Goal: Information Seeking & Learning: Learn about a topic

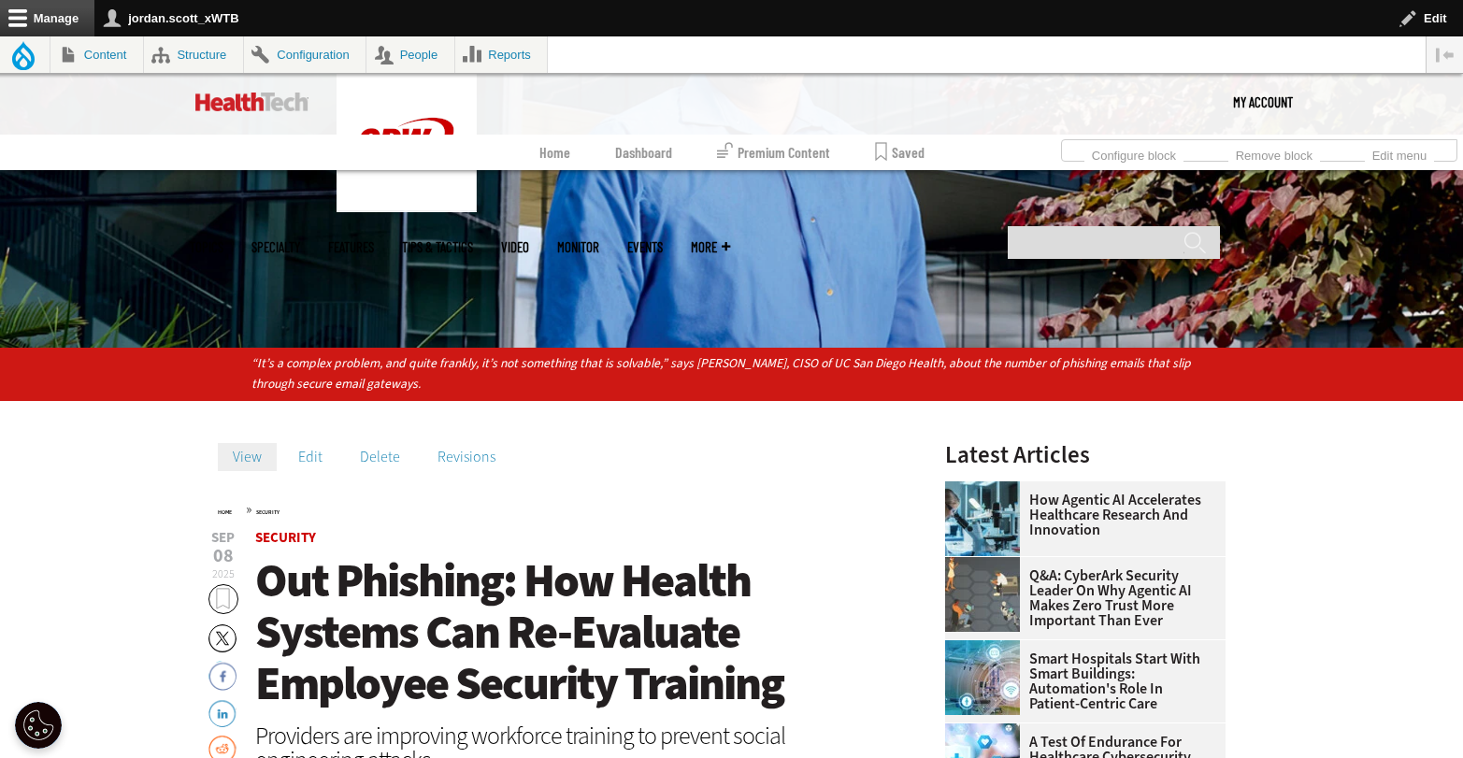
scroll to position [532, 0]
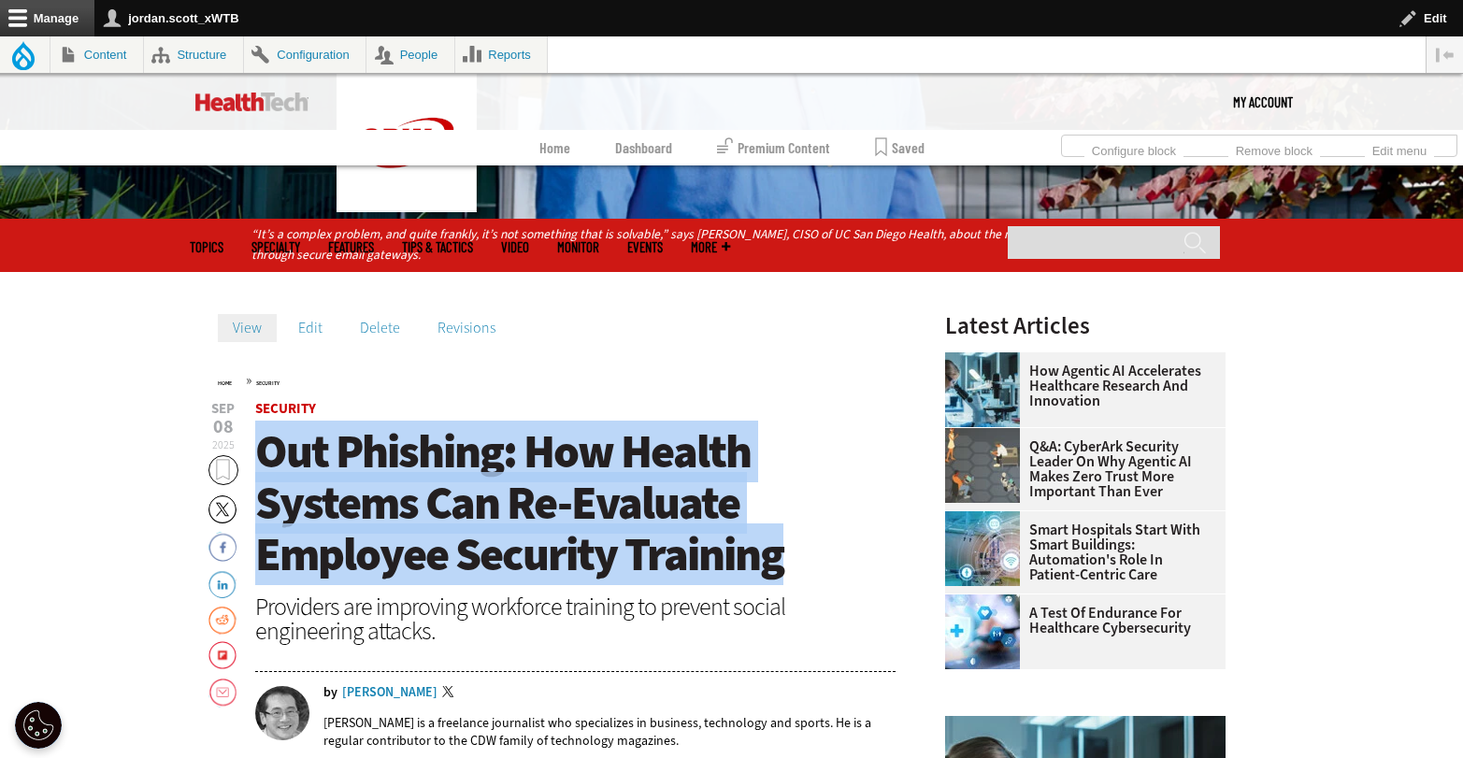
drag, startPoint x: 774, startPoint y: 561, endPoint x: 263, endPoint y: 462, distance: 521.0
click at [263, 462] on h1 "Out Phishing: How Health Systems Can Re-Evaluate Employee Security Training" at bounding box center [575, 503] width 641 height 154
copy span "Out Phishing: How Health Systems Can Re-Evaluate Employee Security Training"
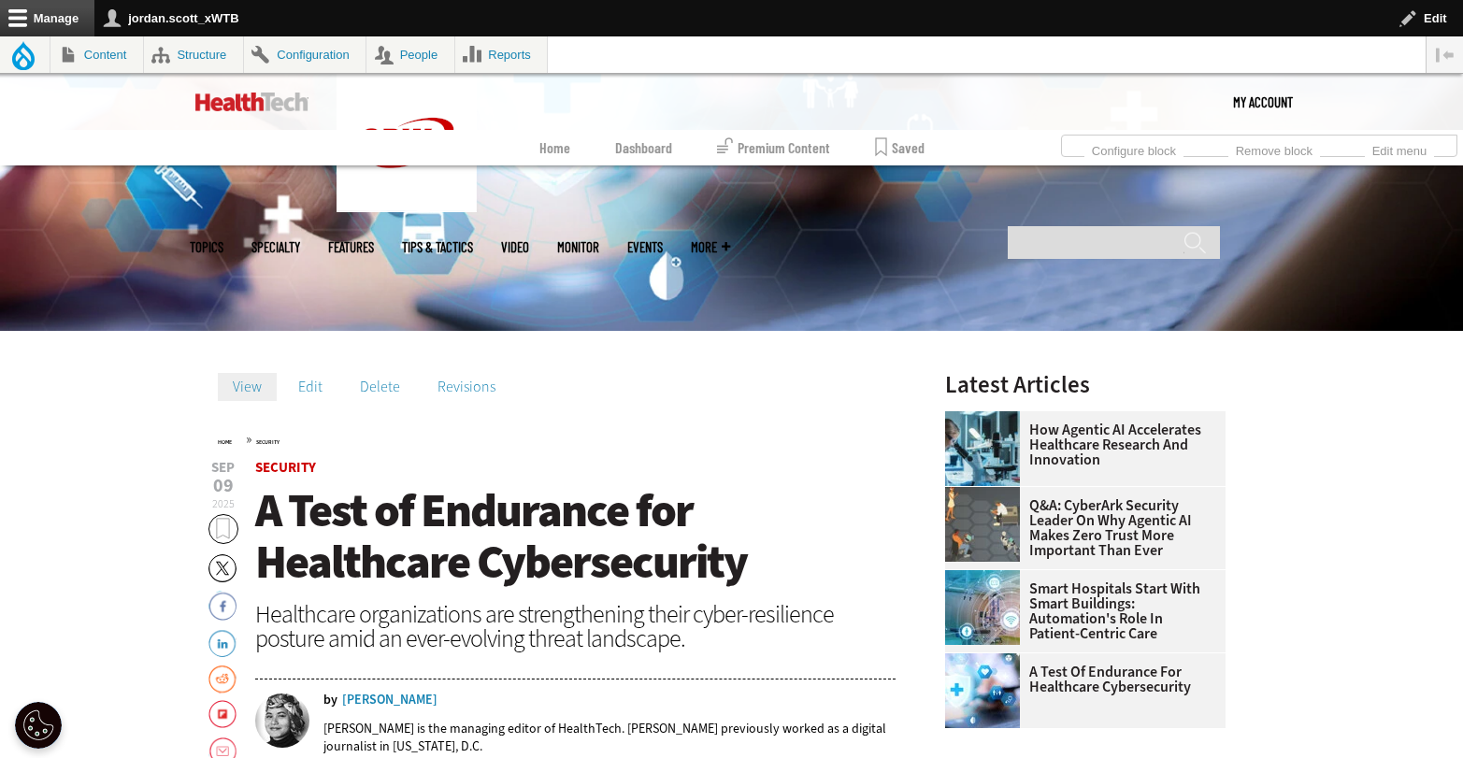
scroll to position [506, 0]
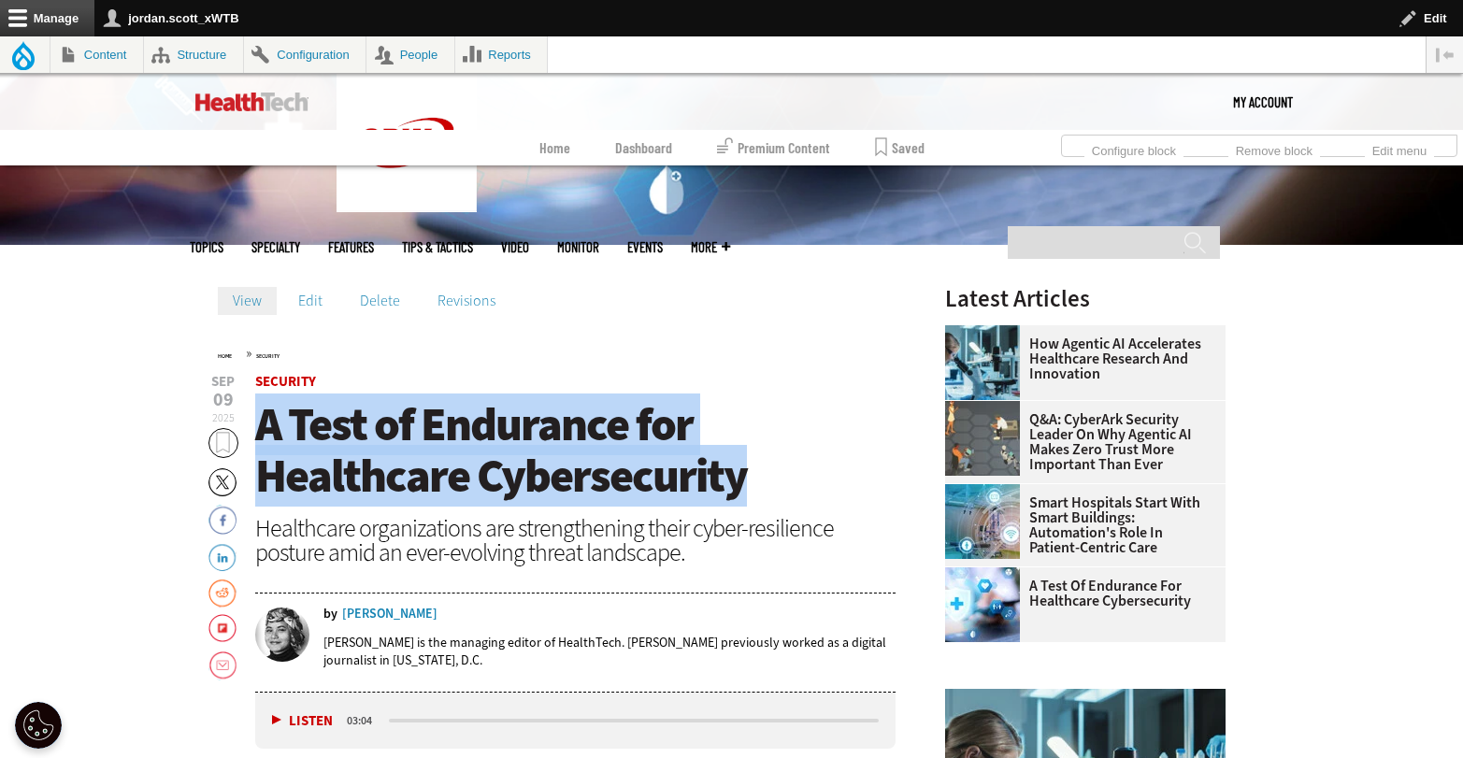
drag, startPoint x: 759, startPoint y: 474, endPoint x: 263, endPoint y: 425, distance: 498.9
click at [263, 425] on h1 "A Test of Endurance for Healthcare Cybersecurity" at bounding box center [575, 450] width 641 height 103
copy span "A Test of Endurance for Healthcare Cybersecurity"
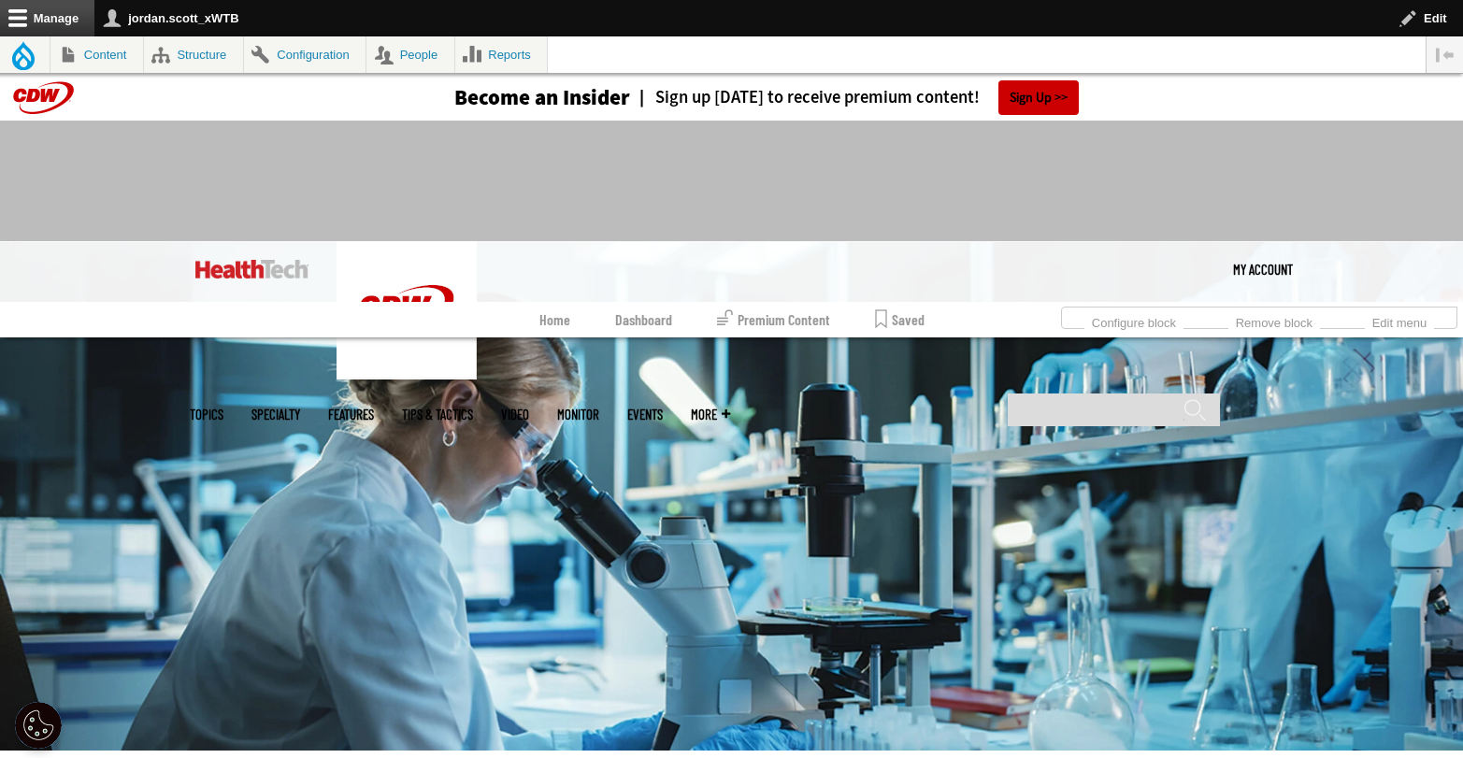
scroll to position [397, 0]
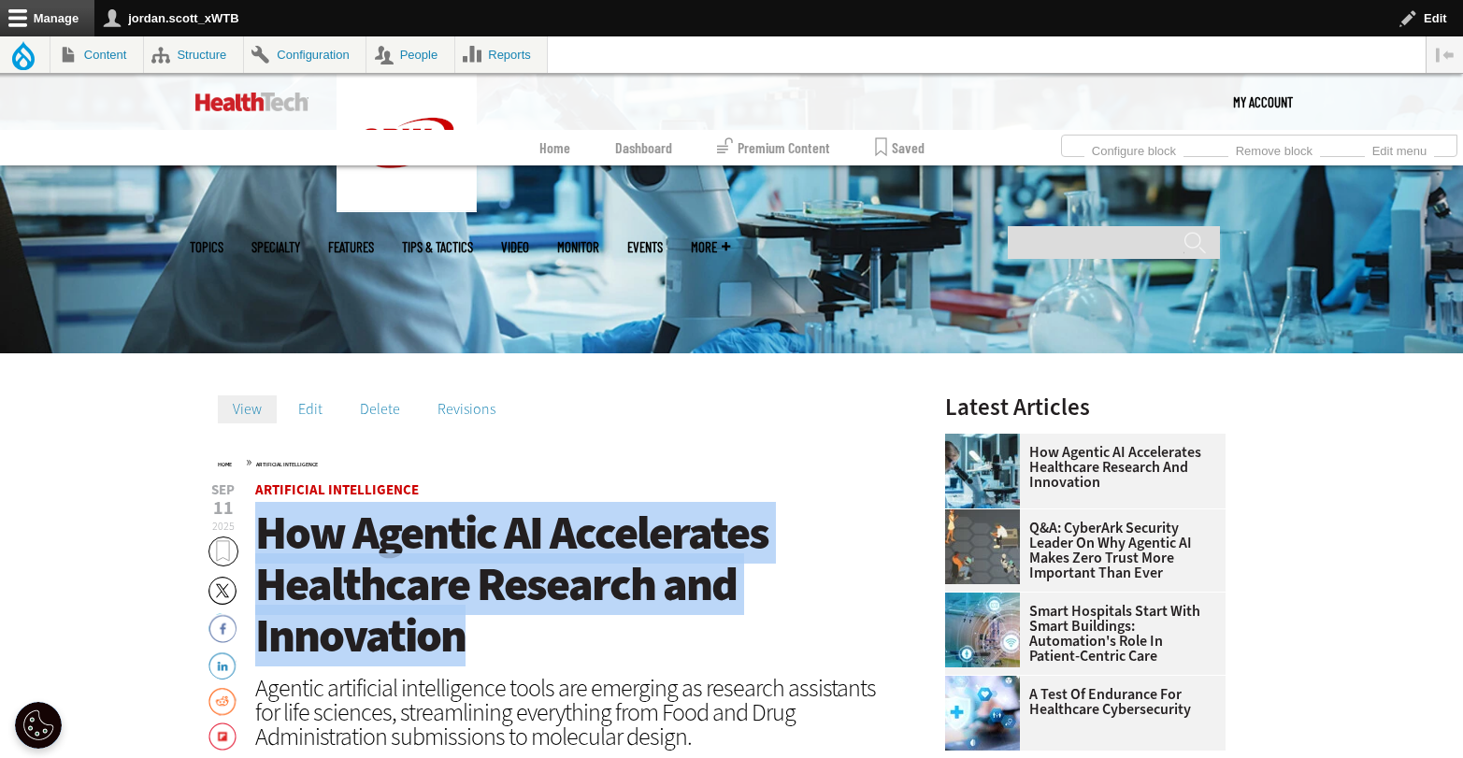
drag, startPoint x: 534, startPoint y: 631, endPoint x: 251, endPoint y: 547, distance: 295.6
copy span "How Agentic AI Accelerates Healthcare Research and Innovation"
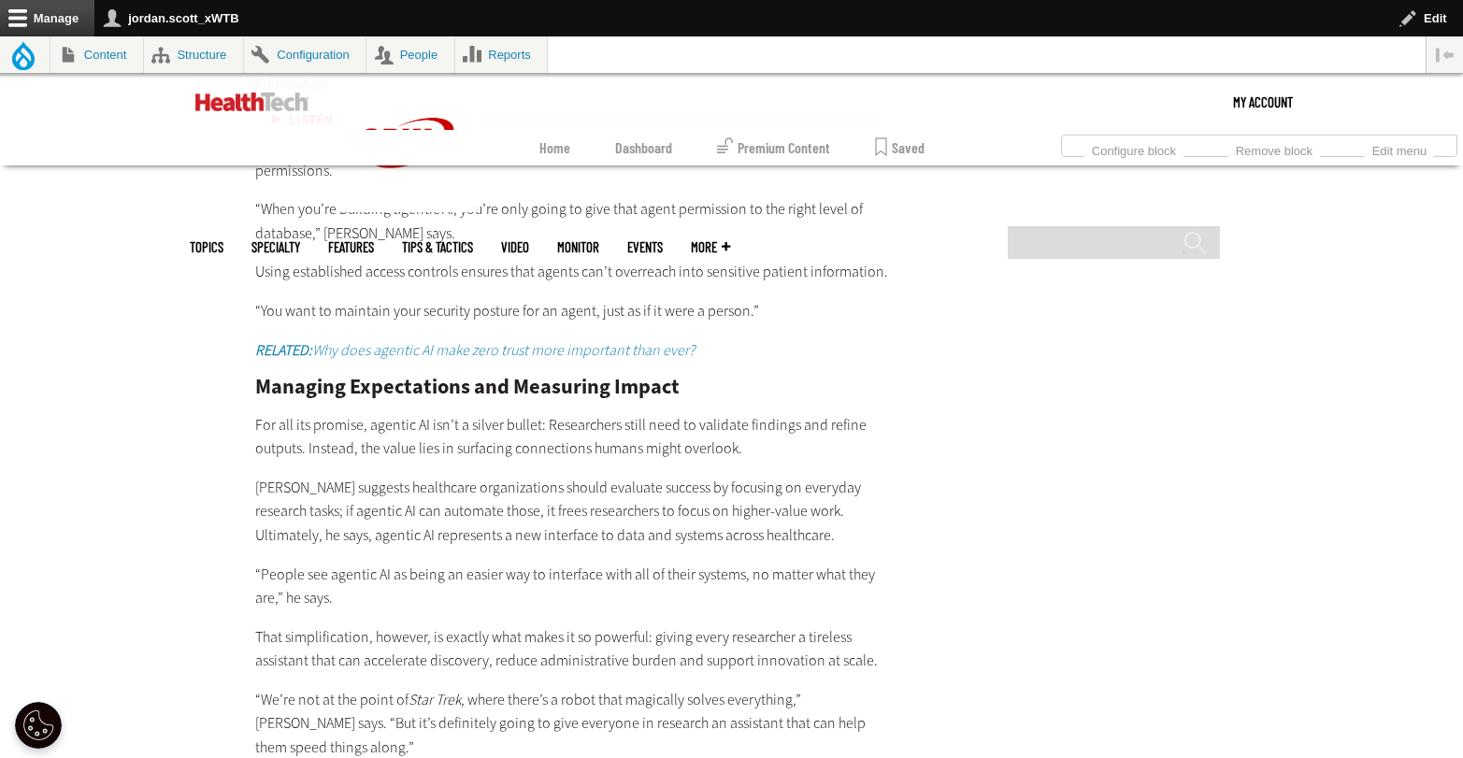
scroll to position [4125, 0]
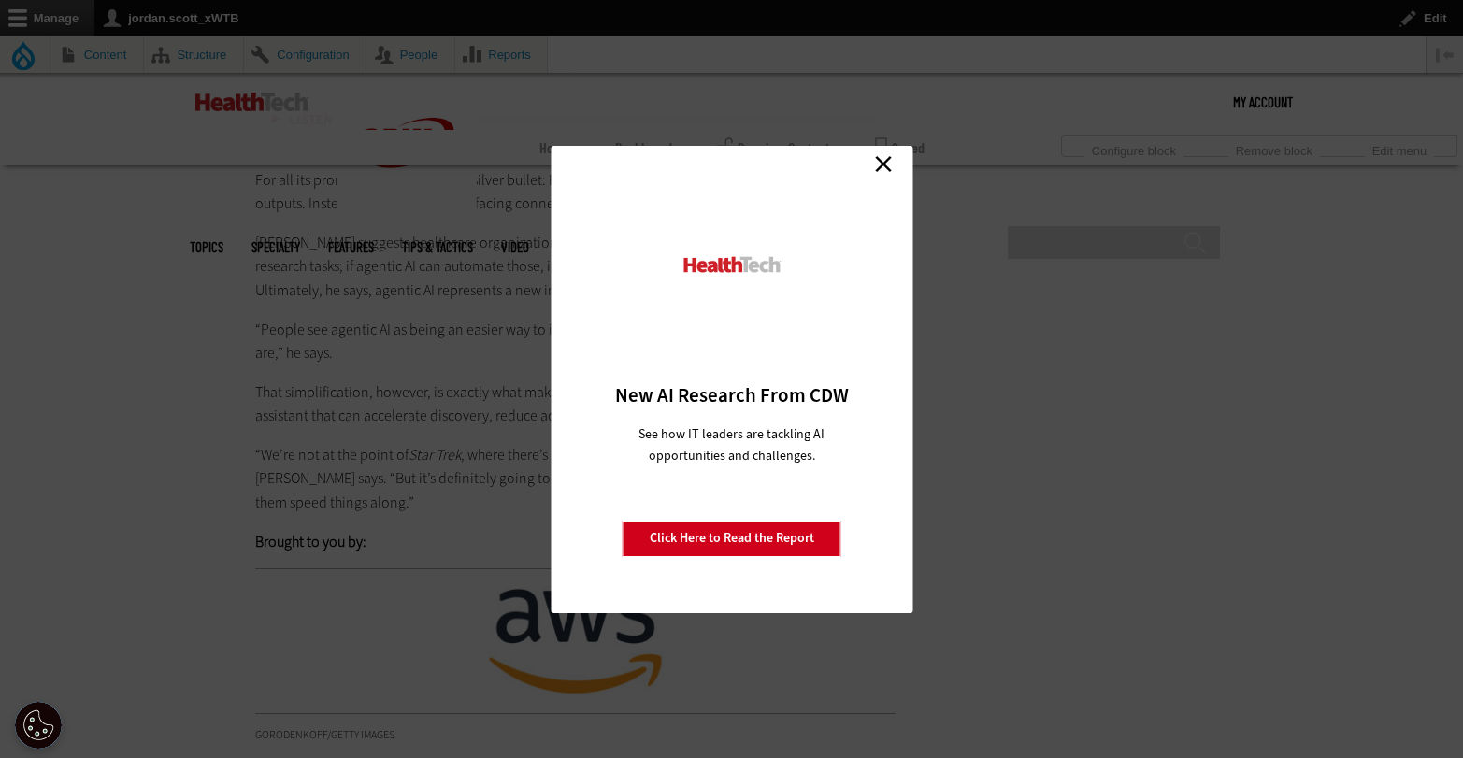
click at [886, 155] on link "Close" at bounding box center [884, 165] width 28 height 28
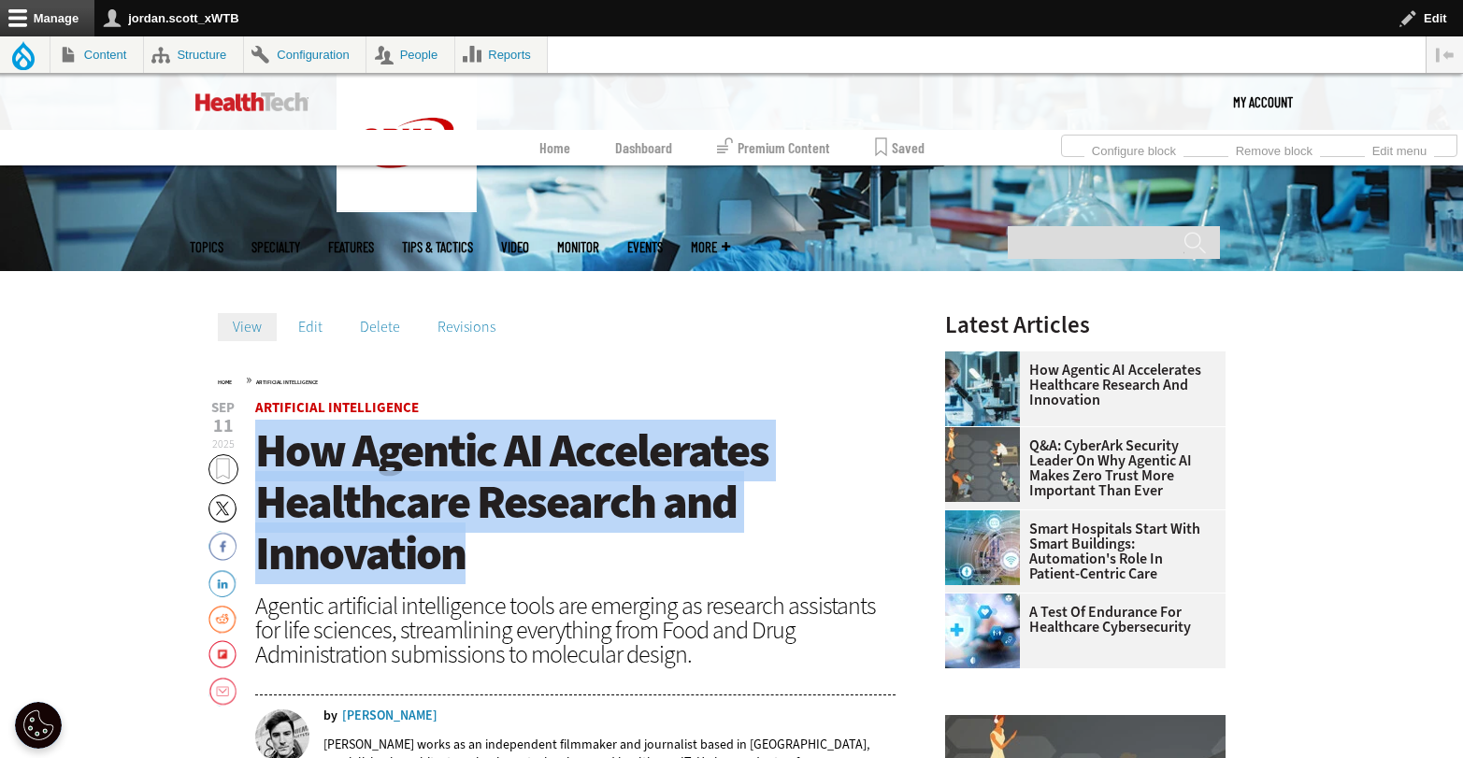
scroll to position [342, 0]
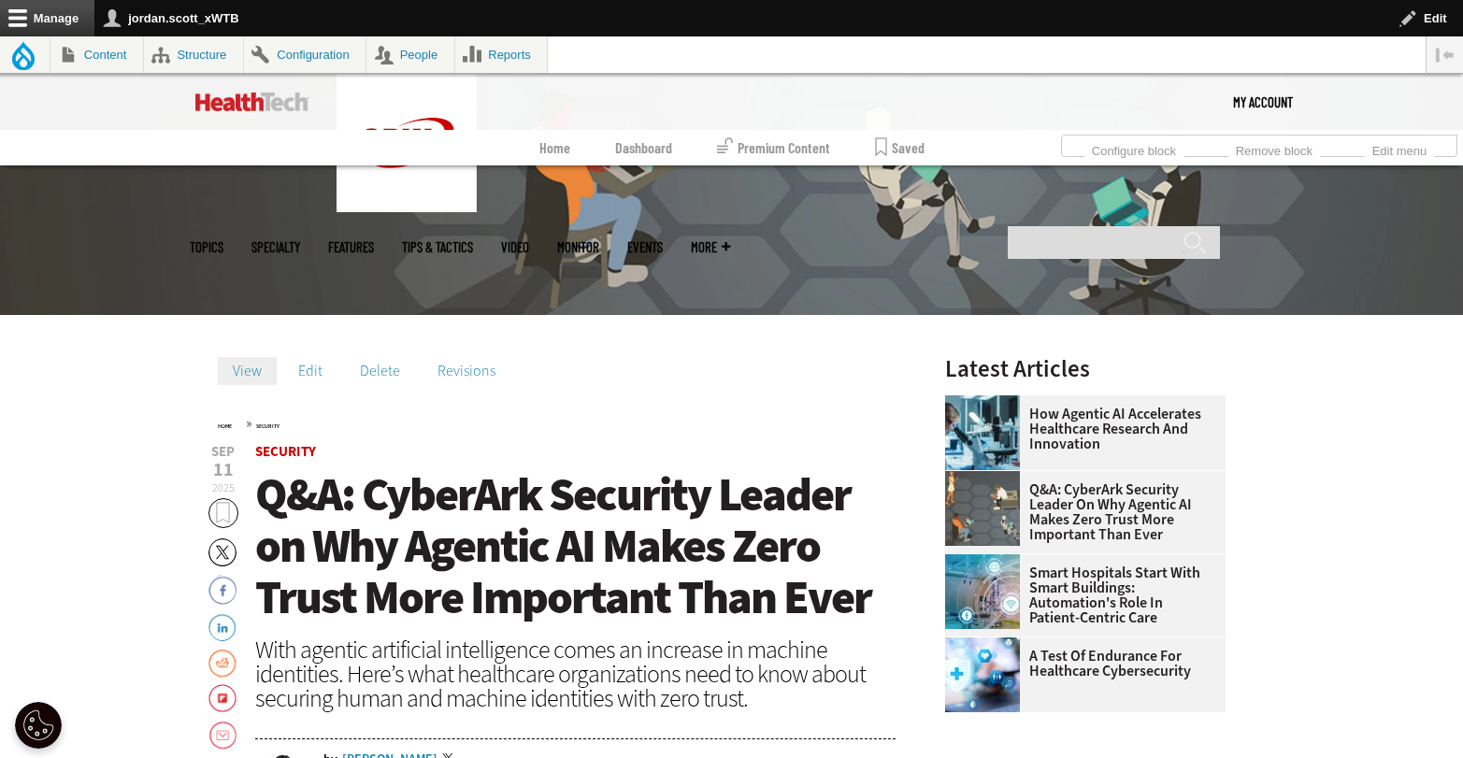
scroll to position [526, 0]
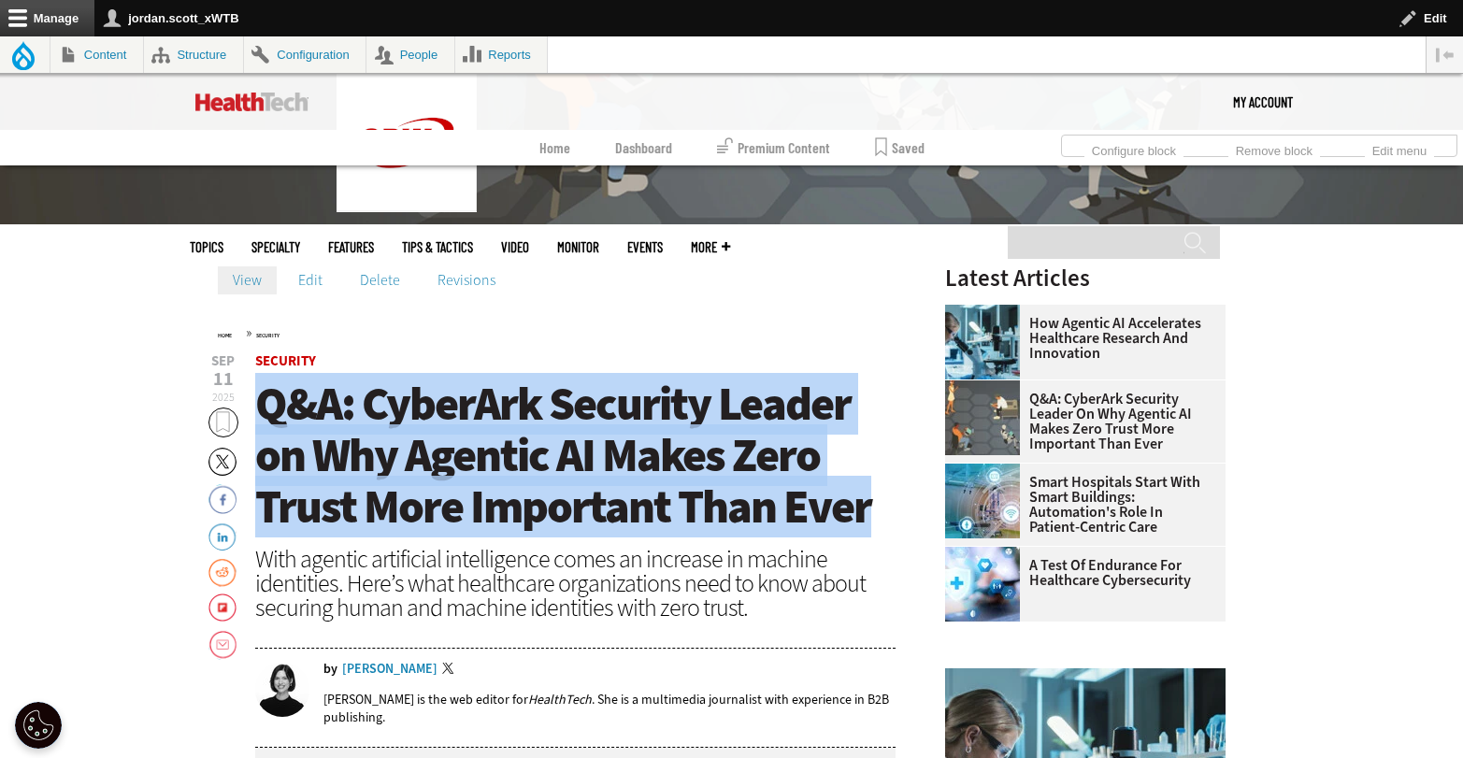
drag, startPoint x: 883, startPoint y: 517, endPoint x: 253, endPoint y: 409, distance: 638.6
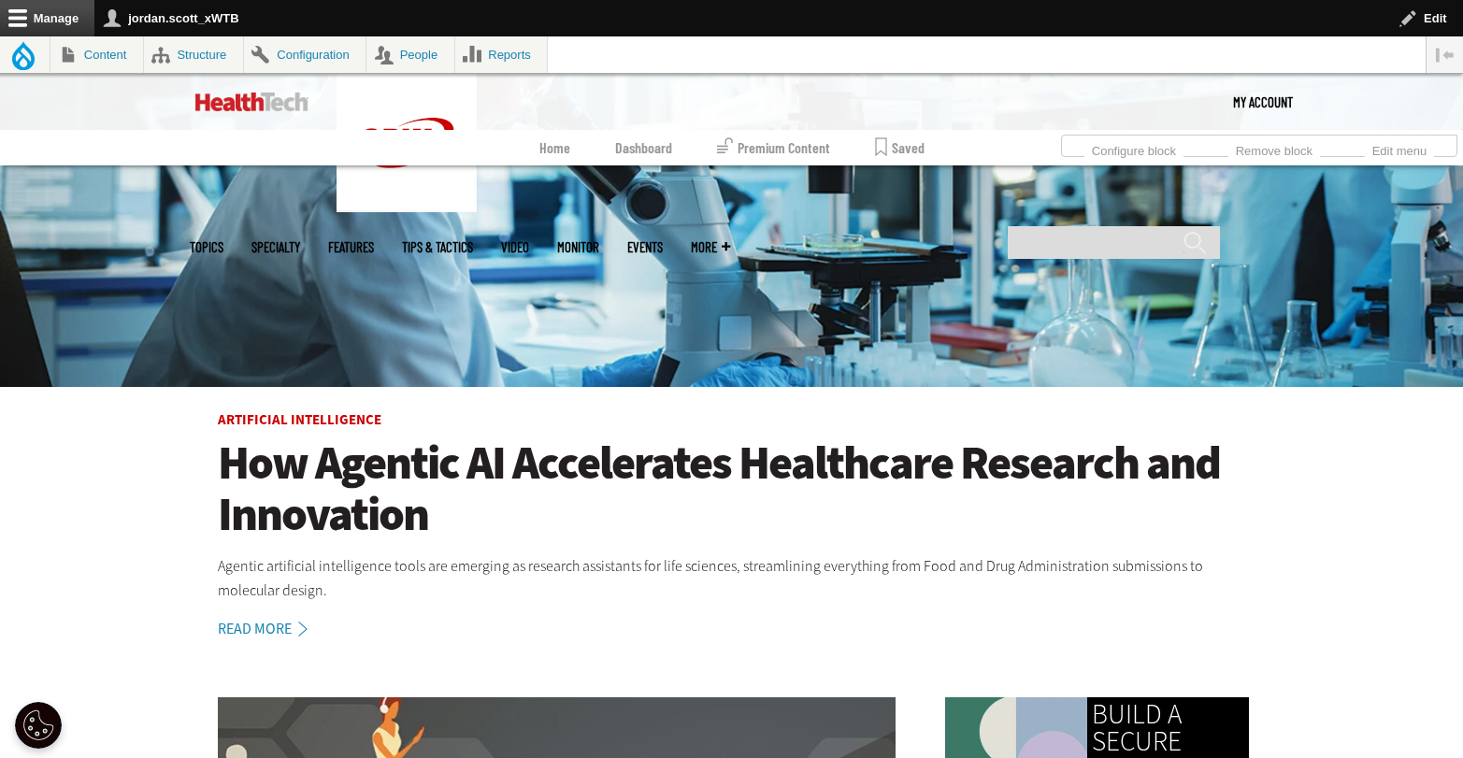
scroll to position [370, 0]
